Goal: Find specific page/section: Find specific page/section

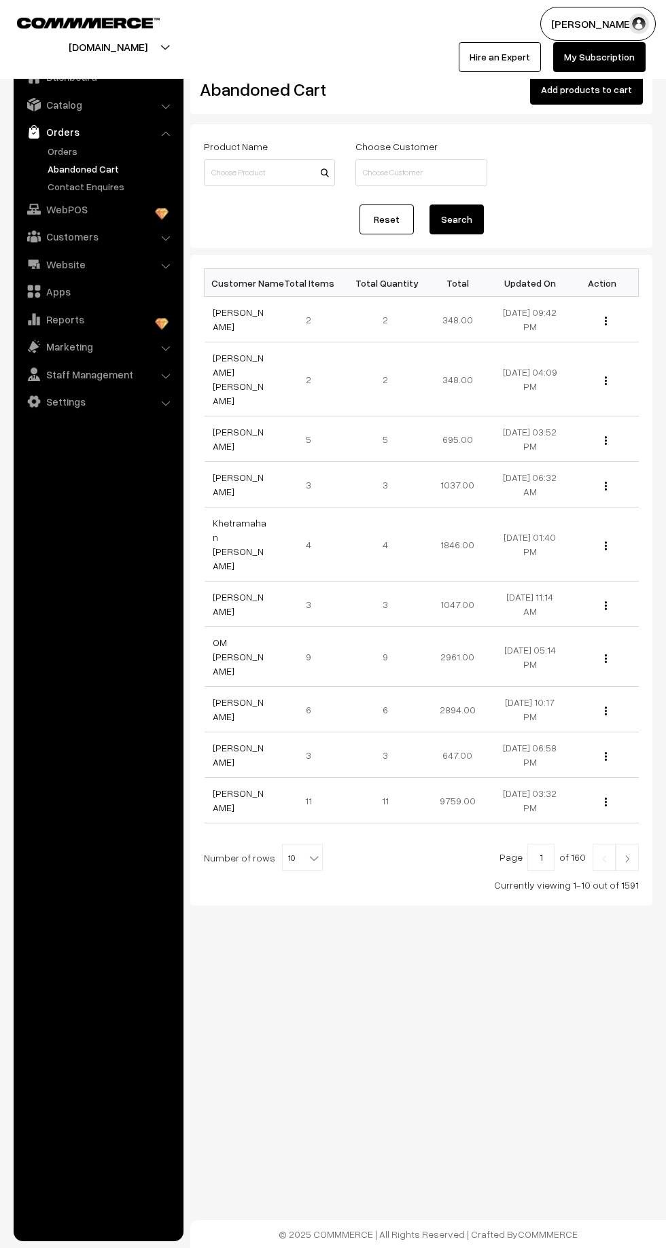
click at [91, 150] on link "Orders" at bounding box center [111, 151] width 135 height 14
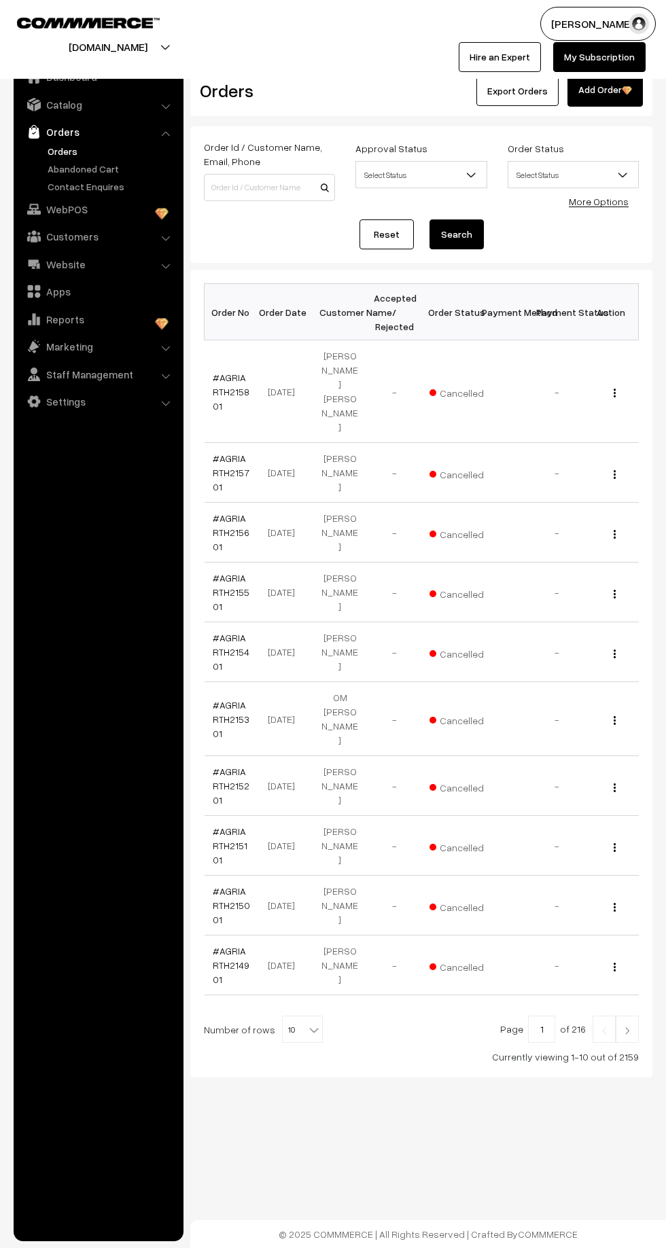
click at [98, 179] on link "Contact Enquires" at bounding box center [111, 186] width 135 height 14
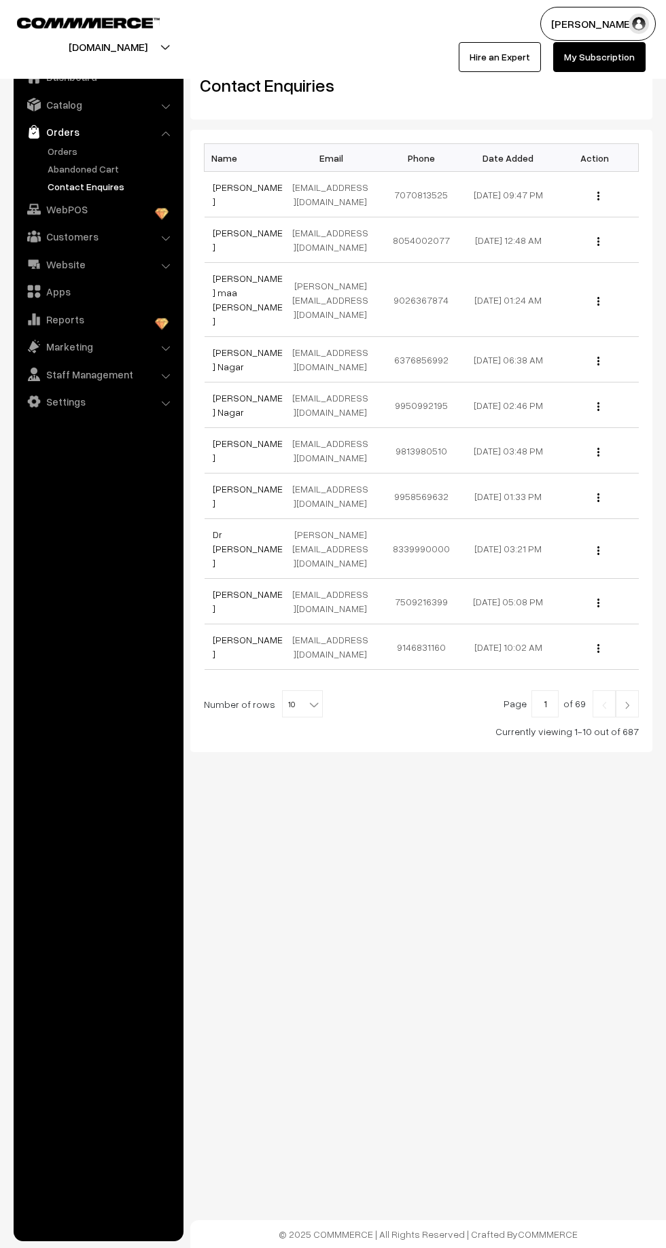
click at [102, 168] on link "Abandoned Cart" at bounding box center [111, 169] width 135 height 14
